Goal: Download file/media

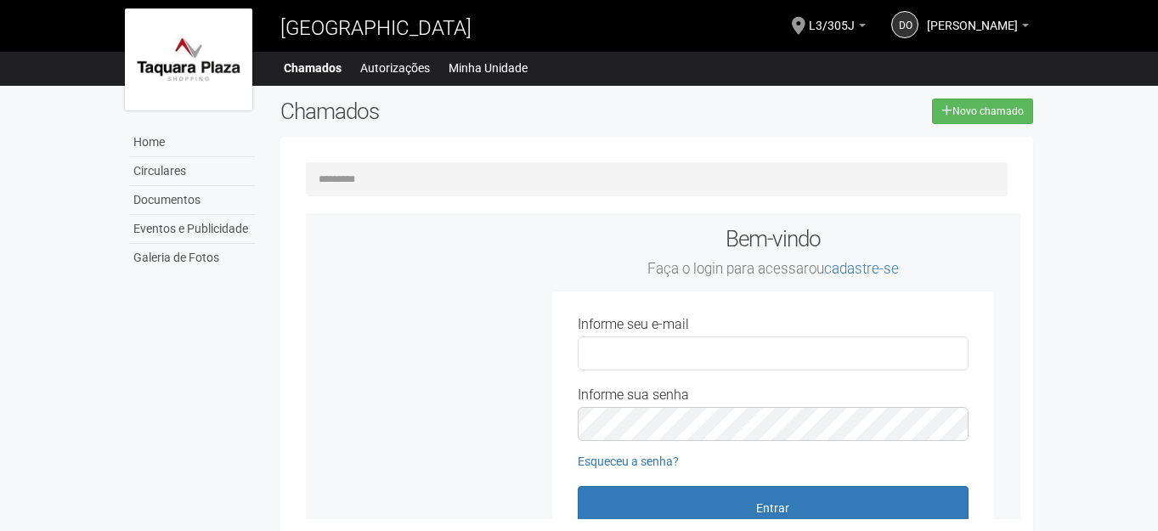
click at [692, 353] on input "Informe seu e-mail" at bounding box center [773, 353] width 391 height 34
type input "**********"
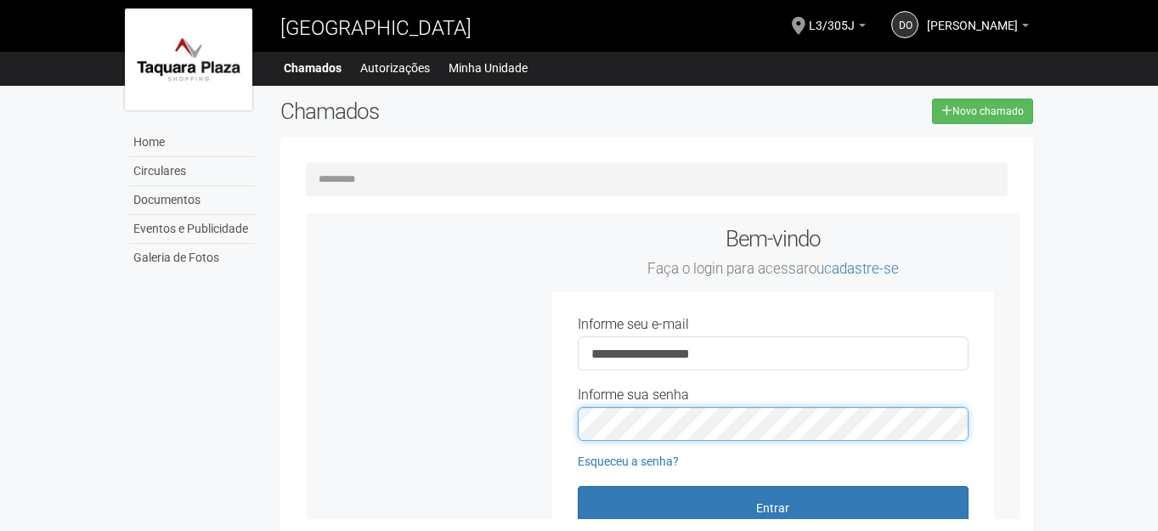
click at [578, 486] on button "Entrar" at bounding box center [773, 508] width 391 height 44
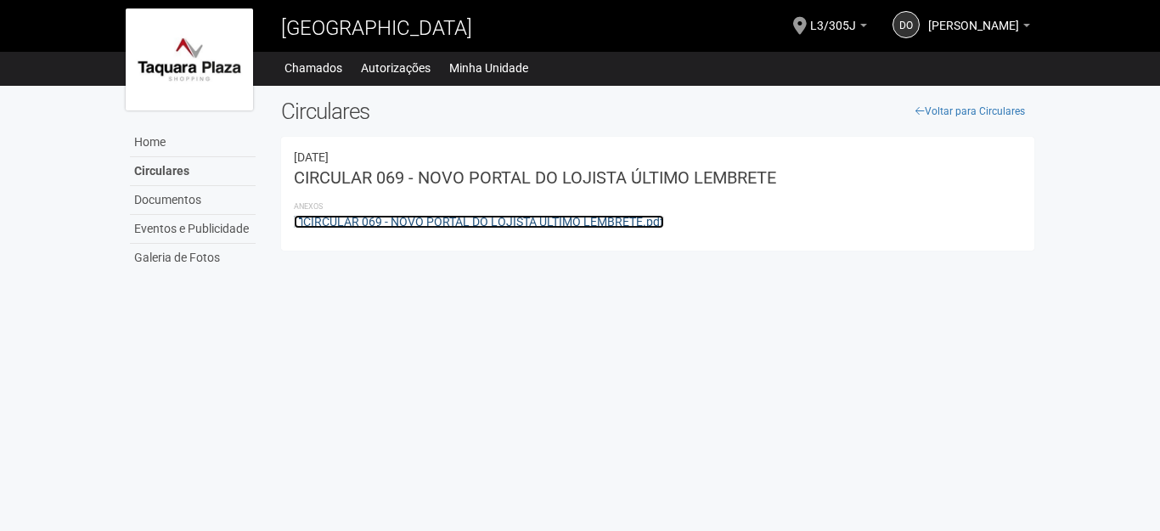
click at [437, 222] on link "CIRCULAR 069 - NOVO PORTAL DO LOJISTA ÚLTIMO LEMBRETE.pdf" at bounding box center [479, 222] width 370 height 14
